Goal: Task Accomplishment & Management: Manage account settings

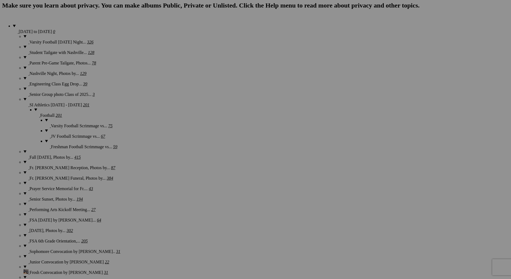
scroll to position [403, 0]
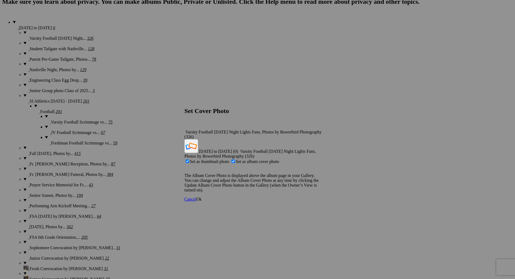
click at [202, 197] on span "Ok" at bounding box center [198, 199] width 5 height 5
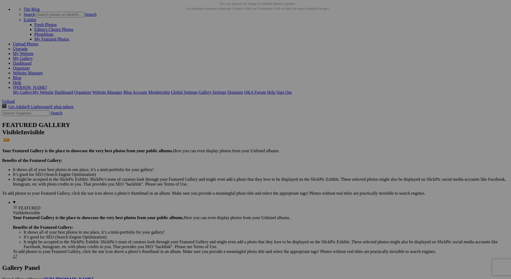
scroll to position [0, 0]
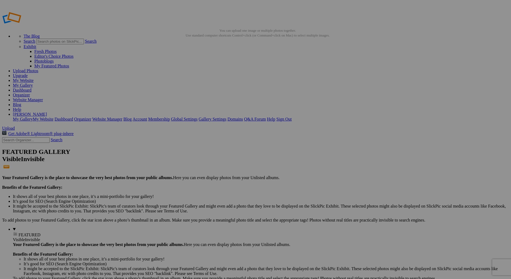
click at [33, 83] on link "My Gallery" at bounding box center [23, 85] width 20 height 5
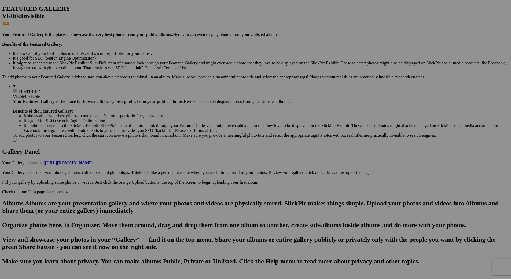
scroll to position [135, 0]
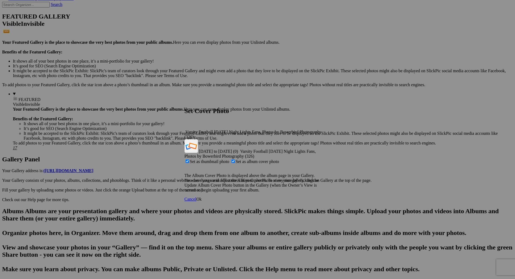
click at [202, 197] on span "Ok" at bounding box center [198, 199] width 5 height 5
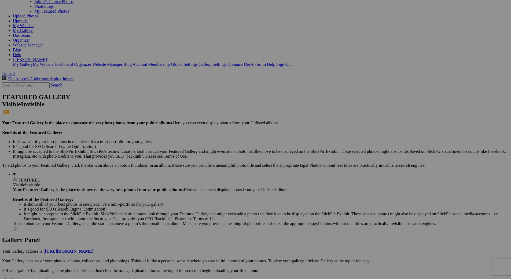
scroll to position [0, 0]
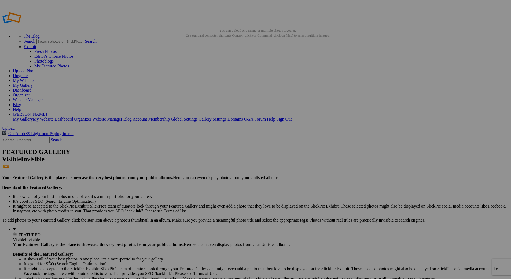
click at [33, 83] on link "My Gallery" at bounding box center [23, 85] width 20 height 5
